Goal: Transaction & Acquisition: Purchase product/service

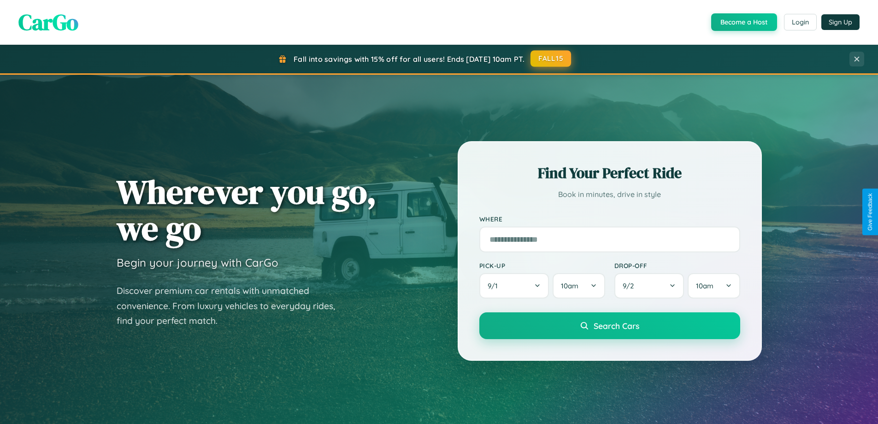
click at [551, 59] on button "FALL15" at bounding box center [550, 58] width 41 height 17
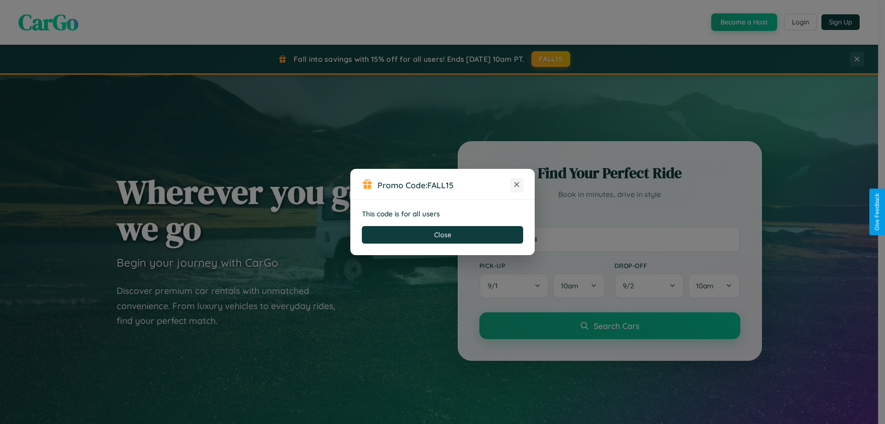
click at [517, 185] on icon at bounding box center [516, 184] width 9 height 9
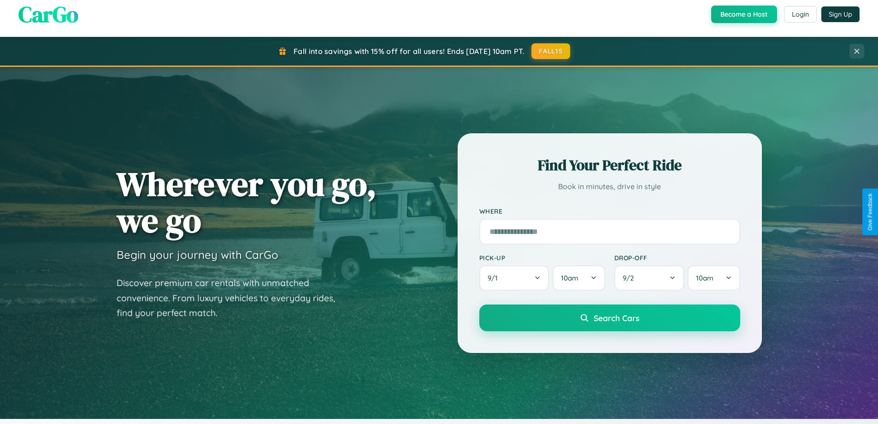
scroll to position [1773, 0]
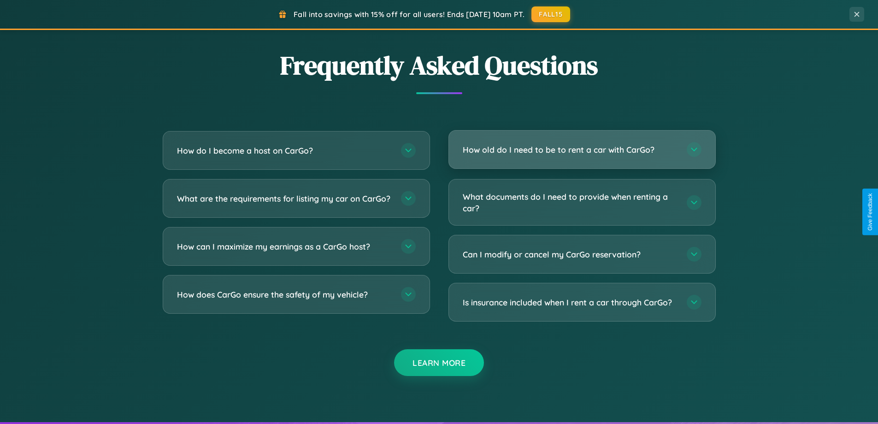
click at [582, 149] on h3 "How old do I need to be to rent a car with CarGo?" at bounding box center [570, 150] width 215 height 12
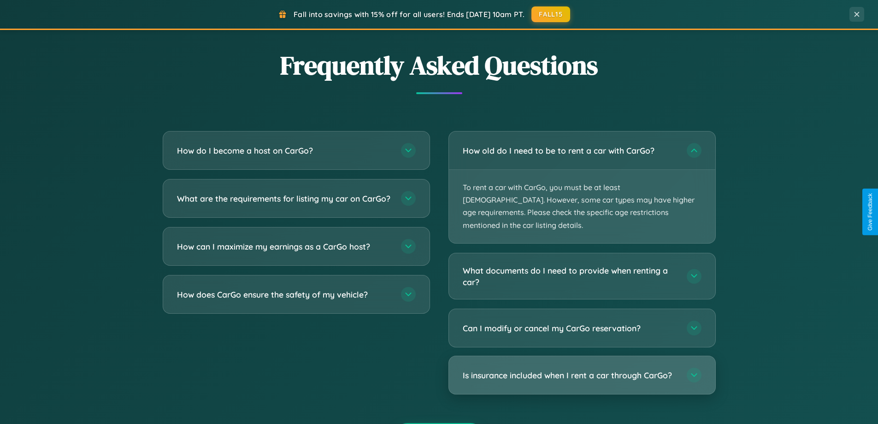
click at [582, 369] on h3 "Is insurance included when I rent a car through CarGo?" at bounding box center [570, 375] width 215 height 12
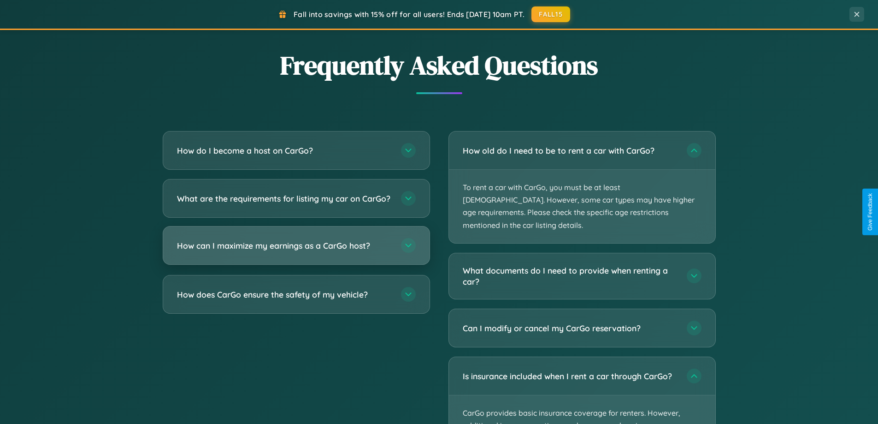
click at [296, 251] on h3 "How can I maximize my earnings as a CarGo host?" at bounding box center [284, 246] width 215 height 12
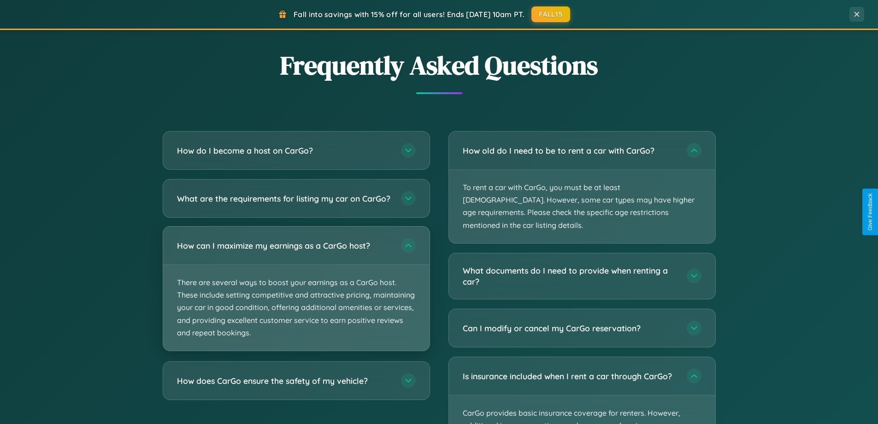
click at [296, 296] on p "There are several ways to boost your earnings as a CarGo host. These include se…" at bounding box center [296, 308] width 266 height 86
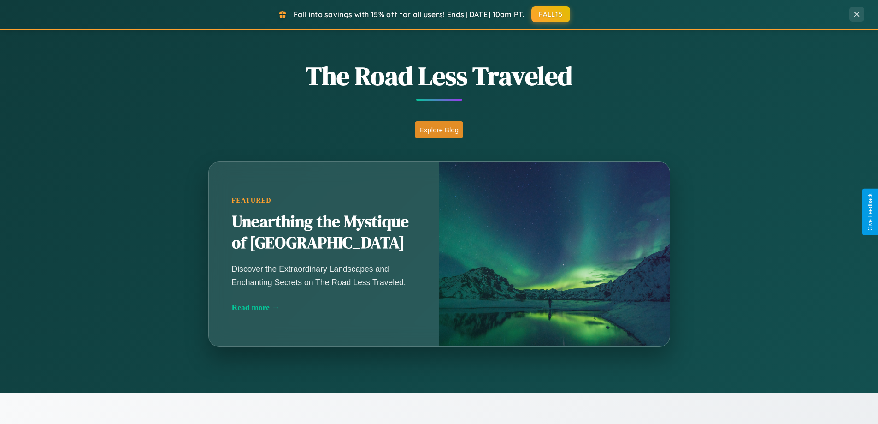
scroll to position [397, 0]
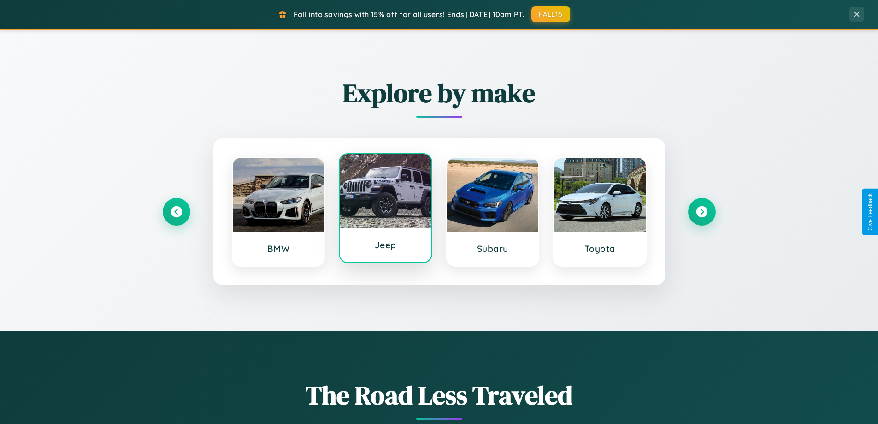
click at [385, 209] on div at bounding box center [386, 191] width 92 height 74
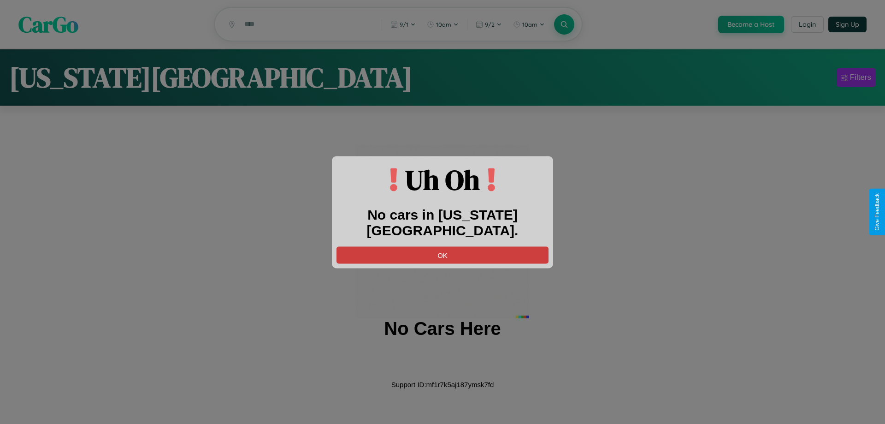
click at [442, 246] on button "OK" at bounding box center [442, 254] width 212 height 17
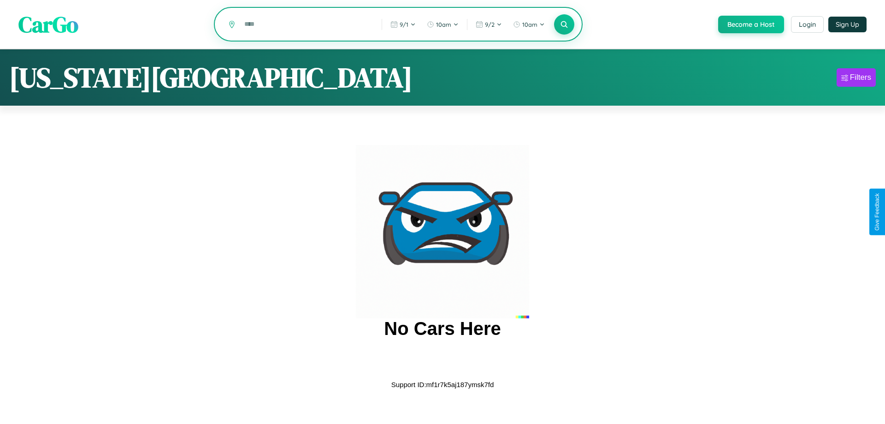
click at [306, 25] on input "text" at bounding box center [306, 24] width 133 height 16
type input "*"
click at [563, 25] on icon at bounding box center [564, 24] width 9 height 9
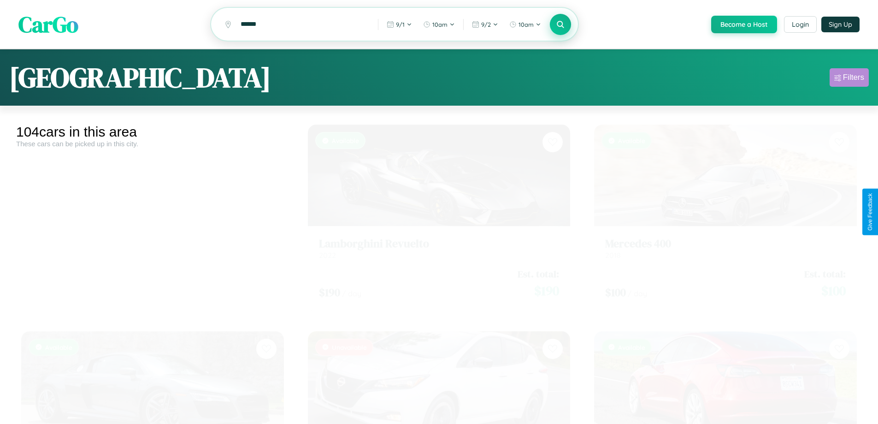
click at [849, 79] on div "Filters" at bounding box center [853, 77] width 21 height 9
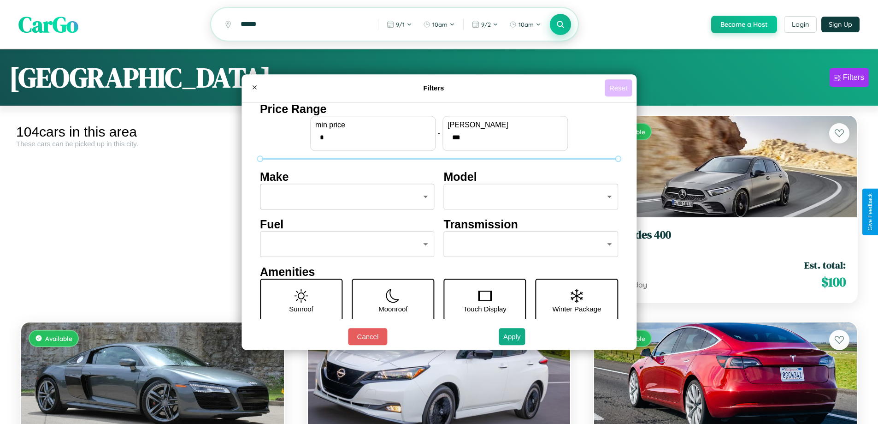
click at [619, 88] on button "Reset" at bounding box center [618, 87] width 27 height 17
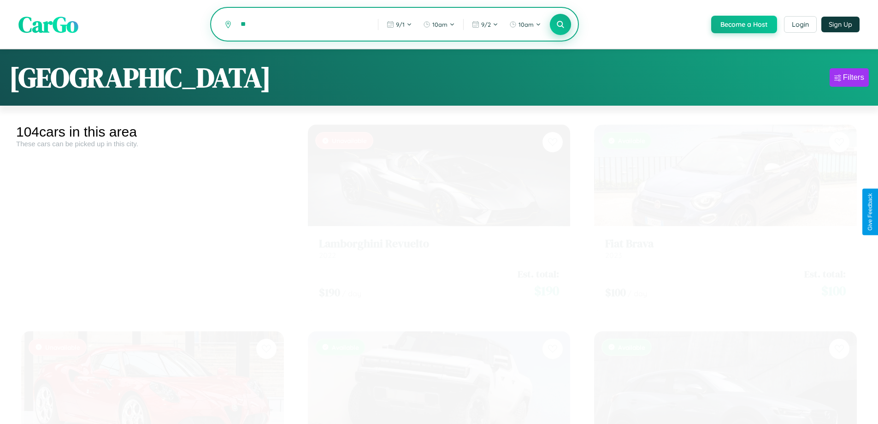
type input "*"
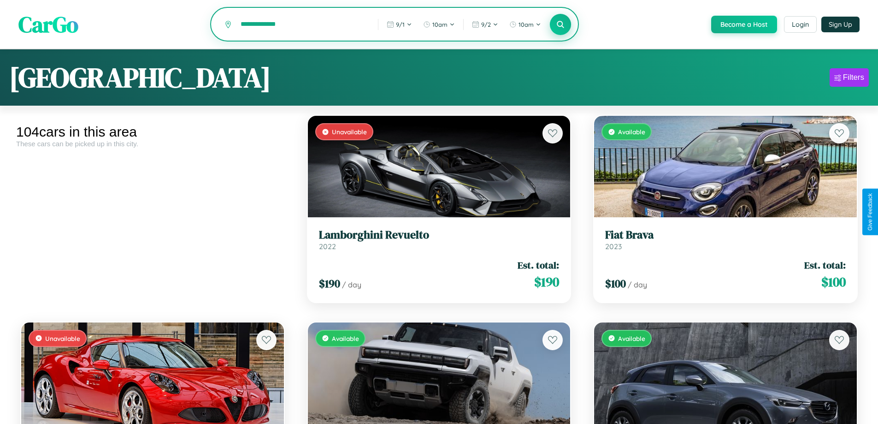
type input "**********"
click at [560, 25] on icon at bounding box center [560, 24] width 9 height 9
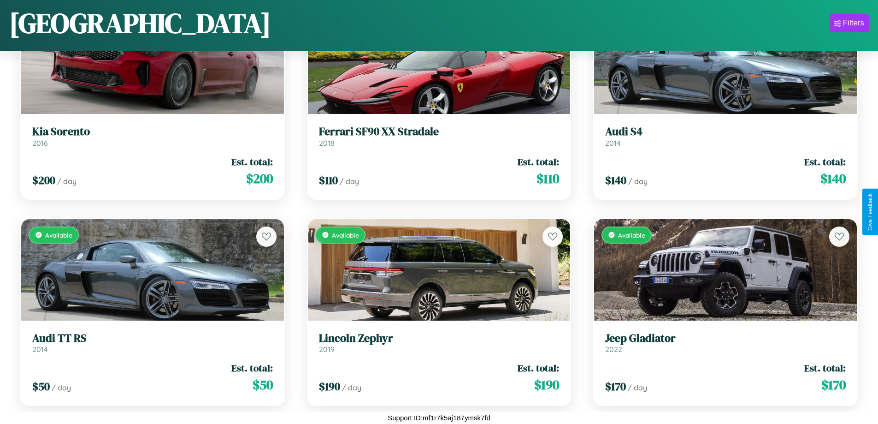
scroll to position [3019, 0]
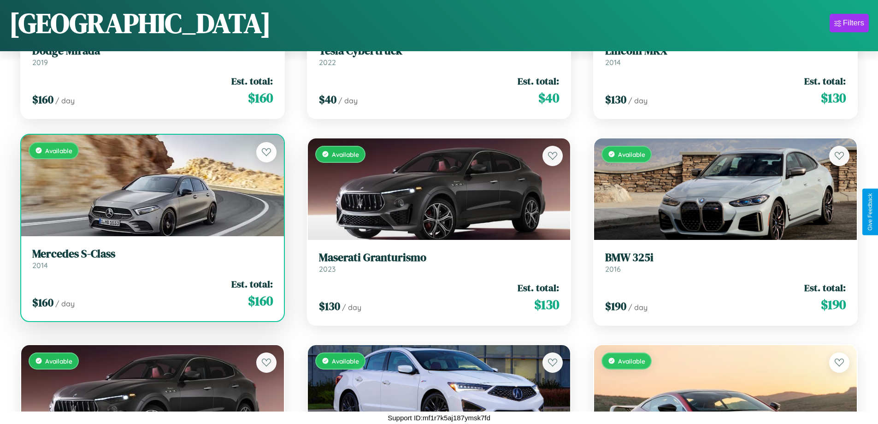
click at [151, 258] on h3 "Mercedes S-Class" at bounding box center [152, 253] width 241 height 13
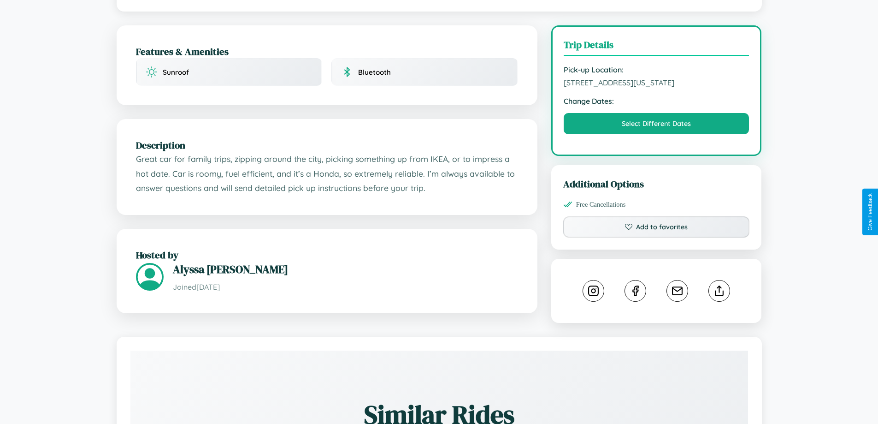
scroll to position [248, 0]
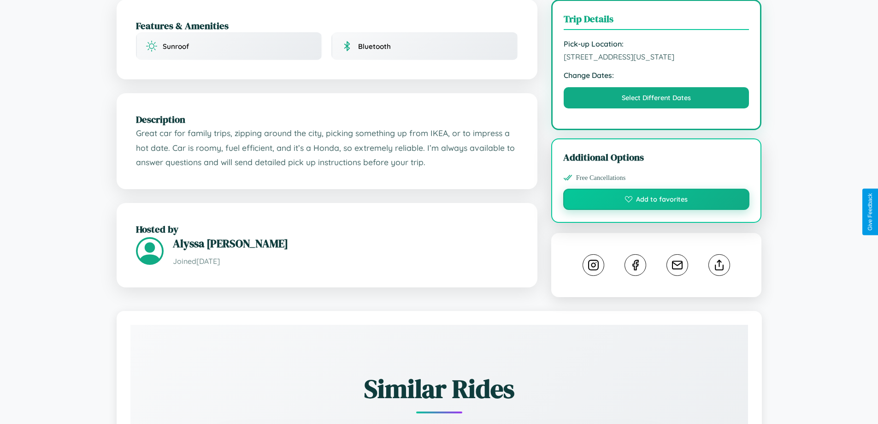
click at [656, 210] on button "Add to favorites" at bounding box center [656, 198] width 187 height 21
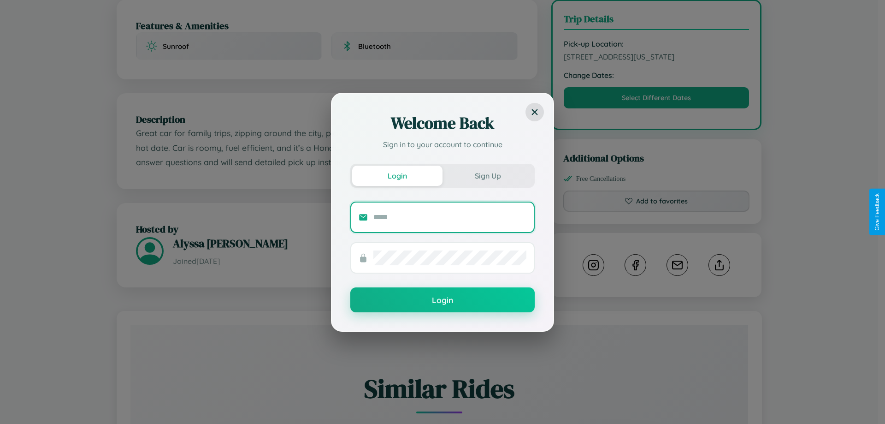
click at [450, 217] on input "text" at bounding box center [449, 217] width 153 height 15
type input "**********"
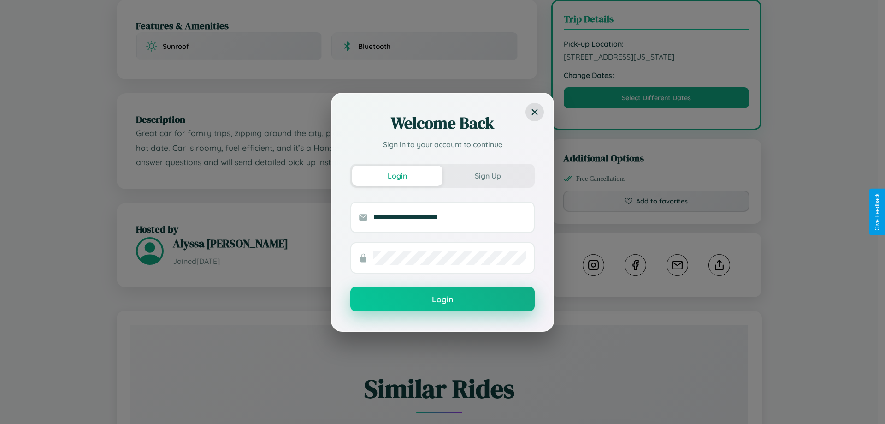
click at [442, 299] on button "Login" at bounding box center [442, 298] width 184 height 25
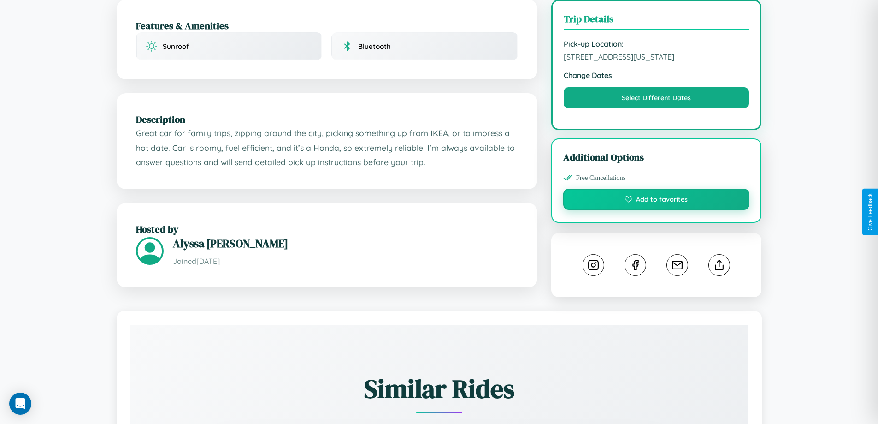
click at [656, 210] on button "Add to favorites" at bounding box center [656, 198] width 187 height 21
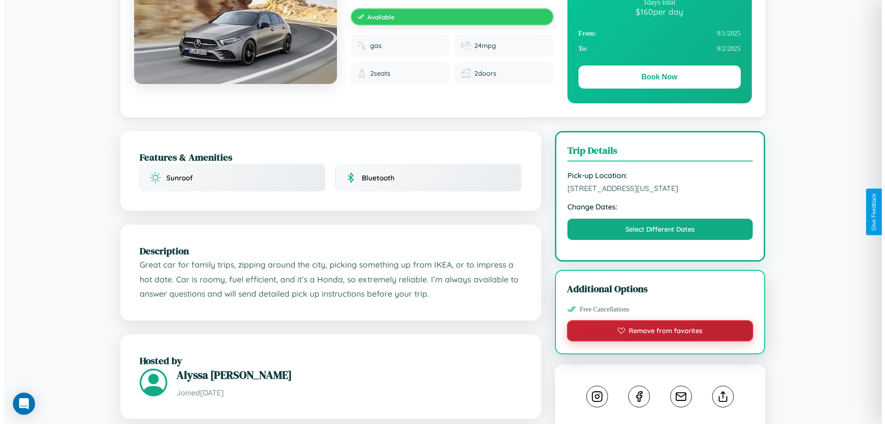
scroll to position [0, 0]
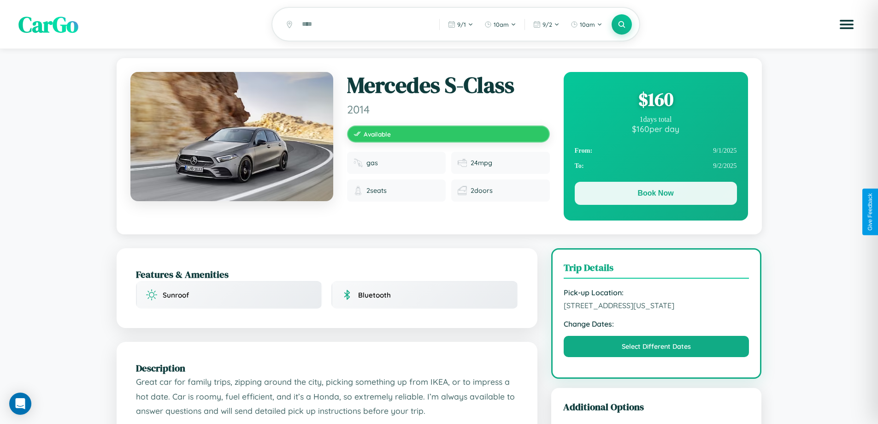
click at [655, 194] on button "Book Now" at bounding box center [656, 193] width 162 height 23
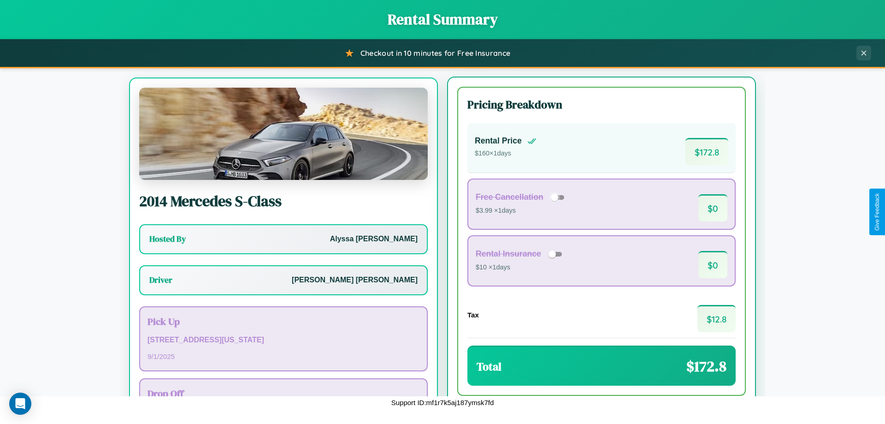
scroll to position [43, 0]
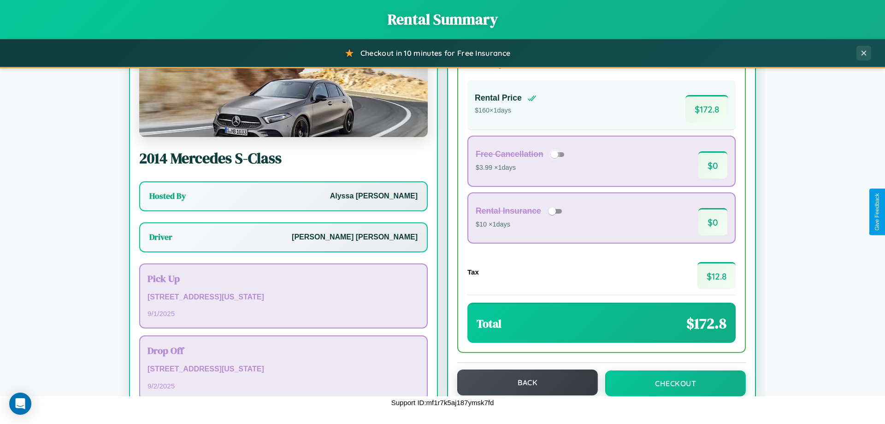
click at [523, 382] on button "Back" at bounding box center [527, 382] width 141 height 26
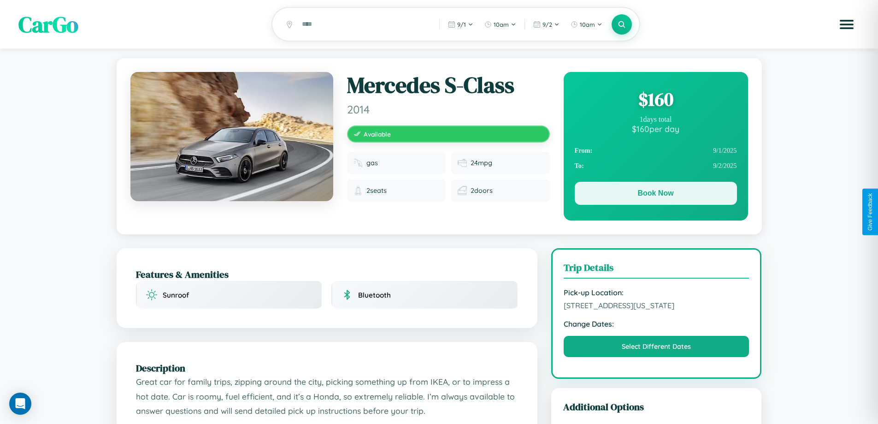
click at [655, 195] on button "Book Now" at bounding box center [656, 193] width 162 height 23
